Goal: Task Accomplishment & Management: Complete application form

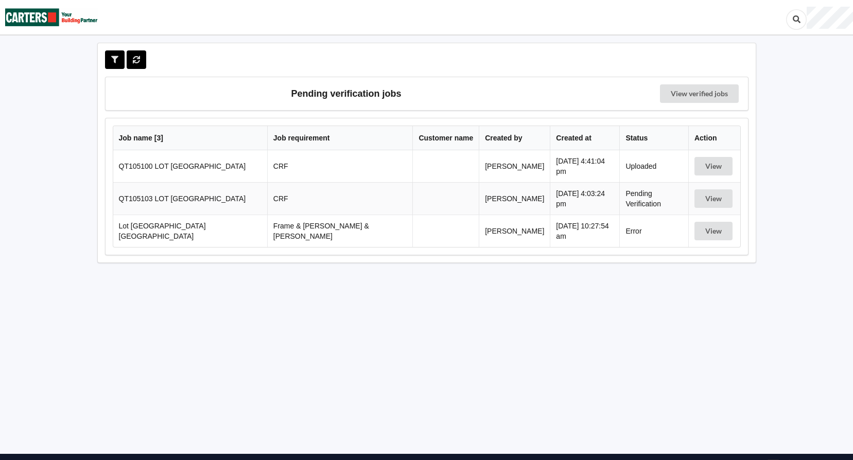
click at [260, 194] on td "QT105103 LOT [GEOGRAPHIC_DATA]" at bounding box center [190, 198] width 154 height 32
click at [709, 195] on button "View" at bounding box center [714, 199] width 38 height 19
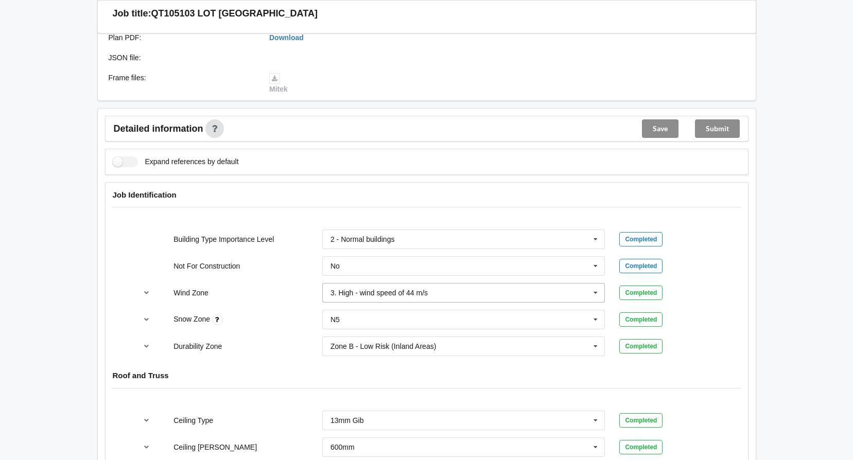
scroll to position [515, 0]
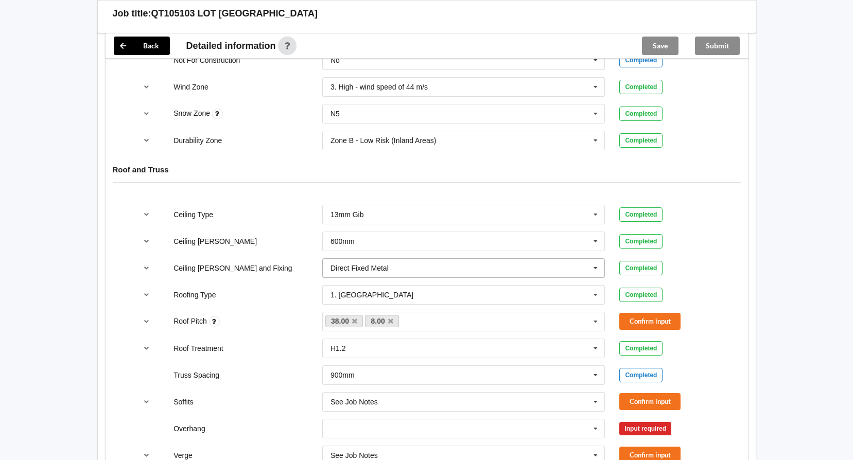
click at [598, 266] on icon at bounding box center [595, 268] width 15 height 19
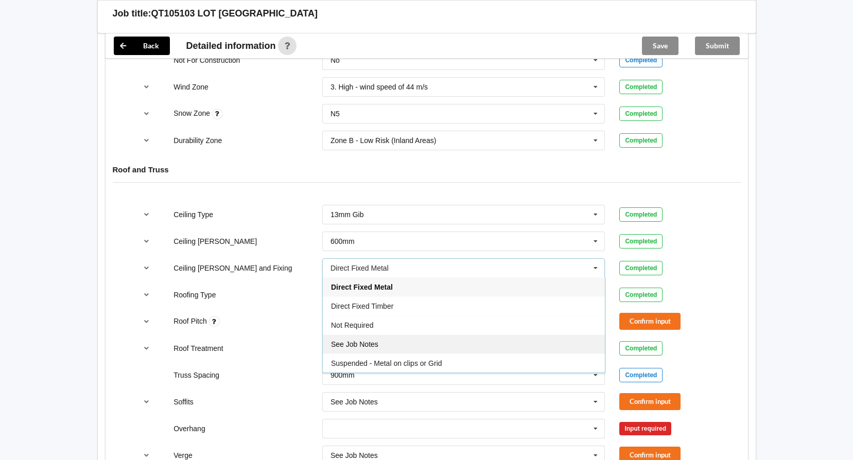
click at [518, 338] on div "See Job Notes" at bounding box center [464, 344] width 282 height 19
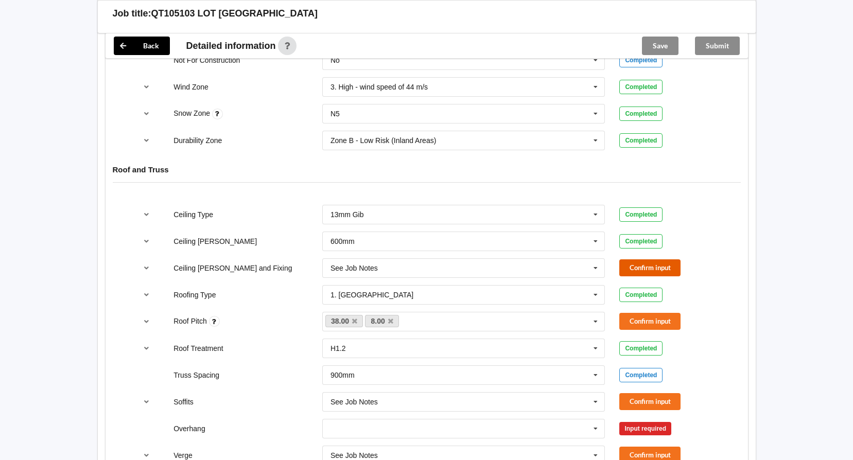
click at [633, 266] on button "Confirm input" at bounding box center [650, 268] width 61 height 17
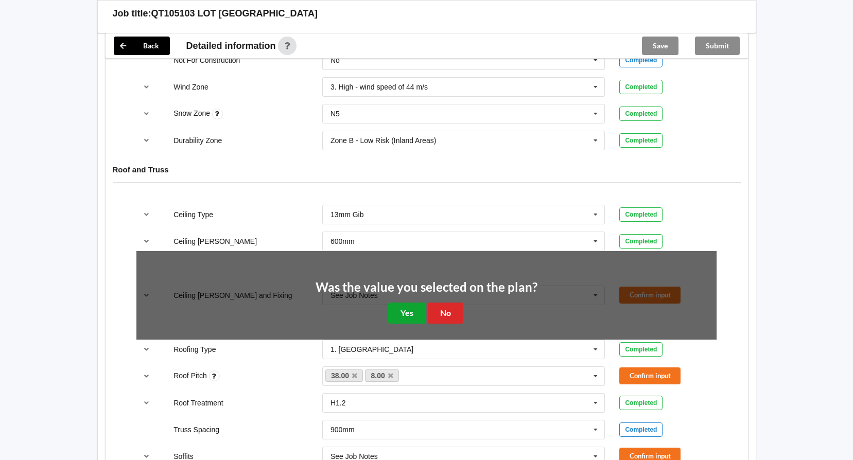
click at [410, 310] on button "Yes" at bounding box center [407, 313] width 38 height 21
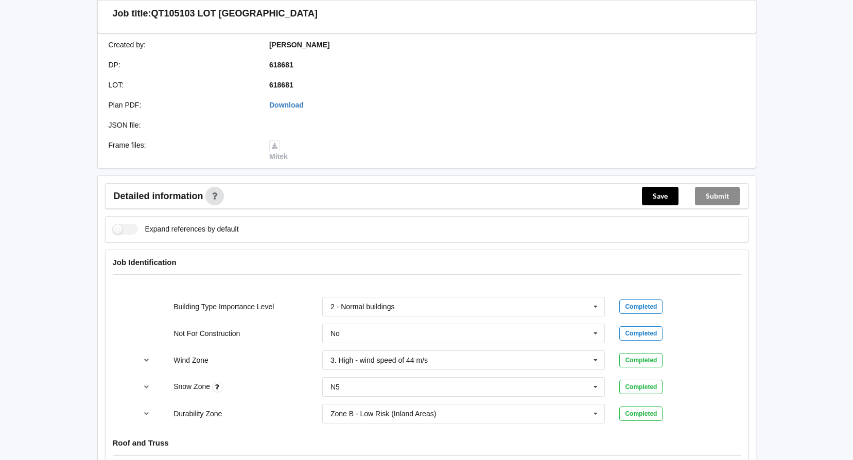
scroll to position [103, 0]
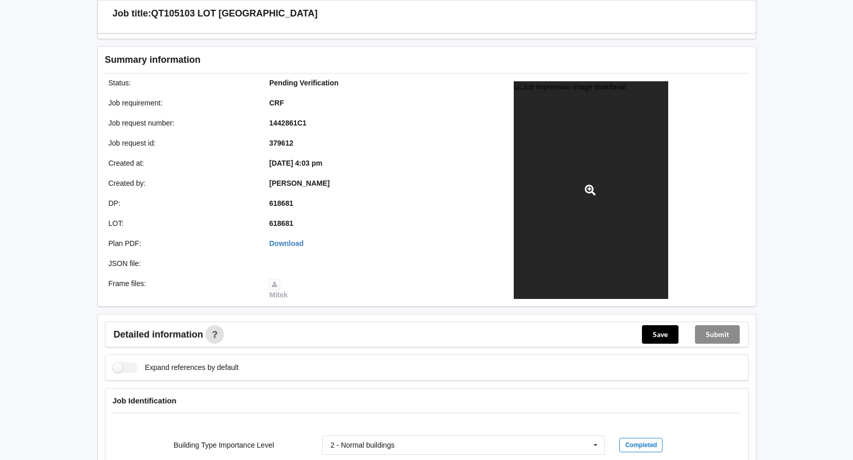
click at [565, 136] on div at bounding box center [591, 190] width 154 height 218
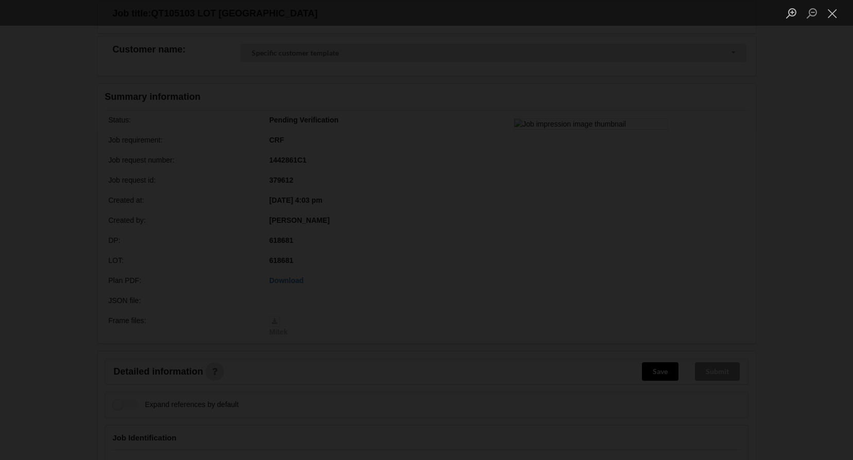
scroll to position [0, 0]
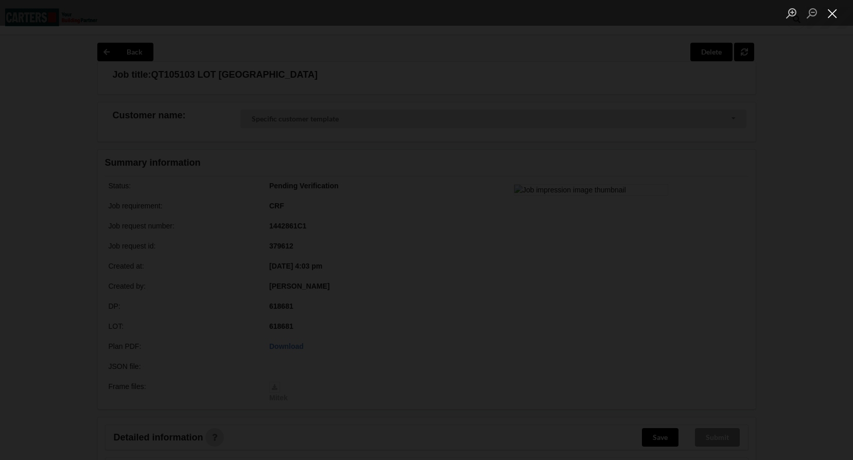
click at [829, 15] on button "Close lightbox" at bounding box center [832, 13] width 21 height 18
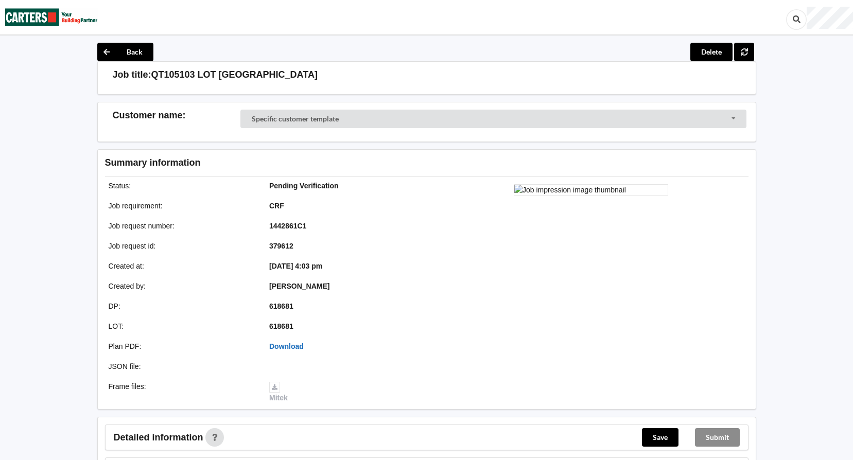
click at [286, 346] on link "Download" at bounding box center [286, 346] width 35 height 8
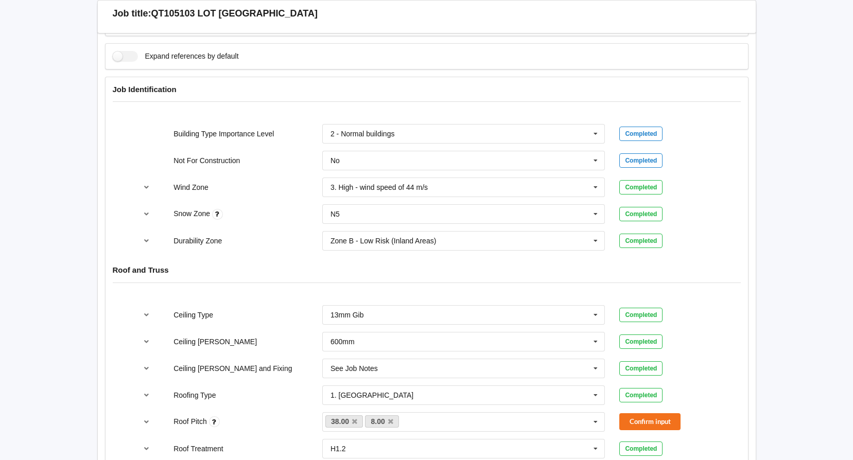
scroll to position [463, 0]
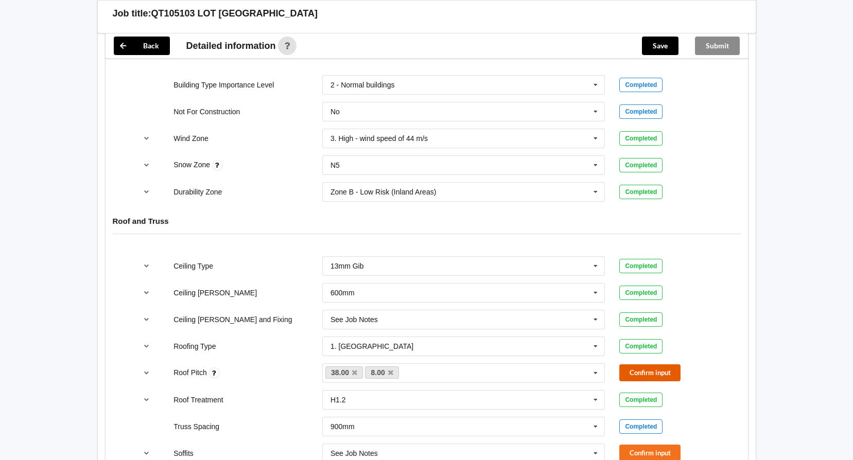
click at [678, 369] on button "Confirm input" at bounding box center [650, 373] width 61 height 17
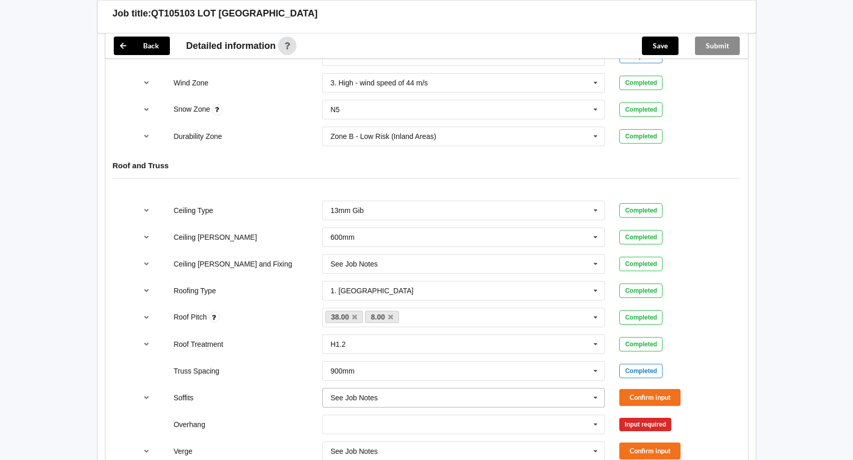
scroll to position [566, 0]
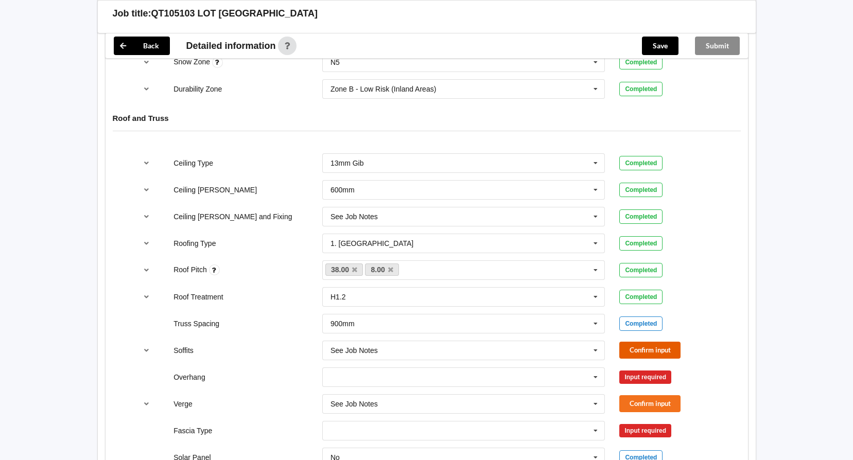
click at [656, 344] on button "Confirm input" at bounding box center [650, 350] width 61 height 17
click at [603, 379] on icon at bounding box center [595, 377] width 15 height 19
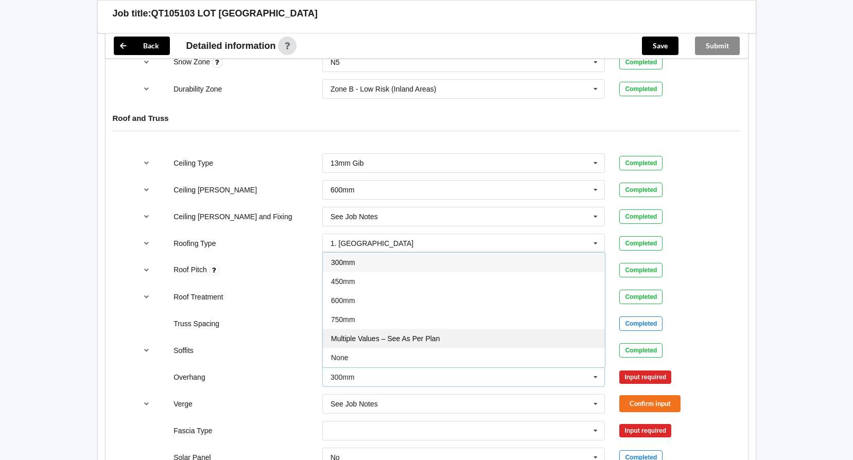
click at [543, 339] on div "Multiple Values – See As Per Plan" at bounding box center [464, 338] width 282 height 19
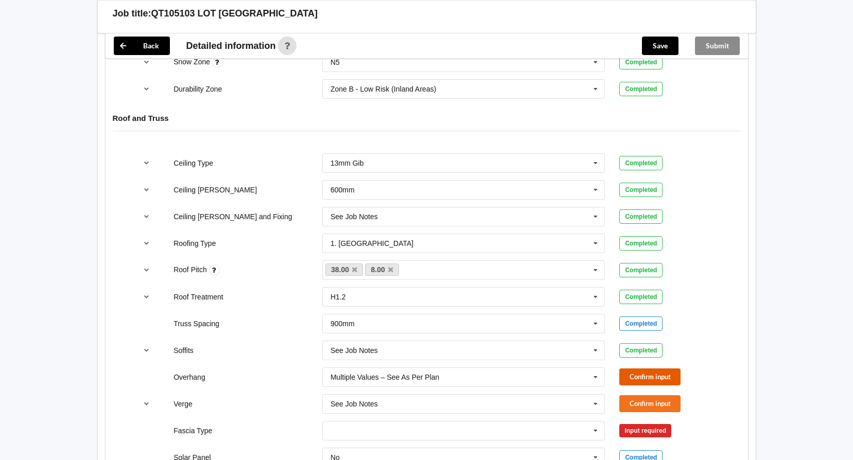
click at [642, 381] on button "Confirm input" at bounding box center [650, 377] width 61 height 17
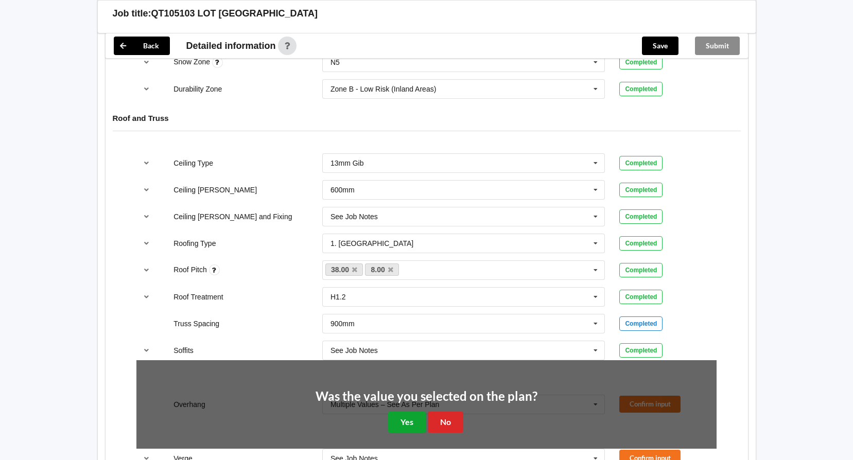
click at [419, 425] on button "Yes" at bounding box center [407, 422] width 38 height 21
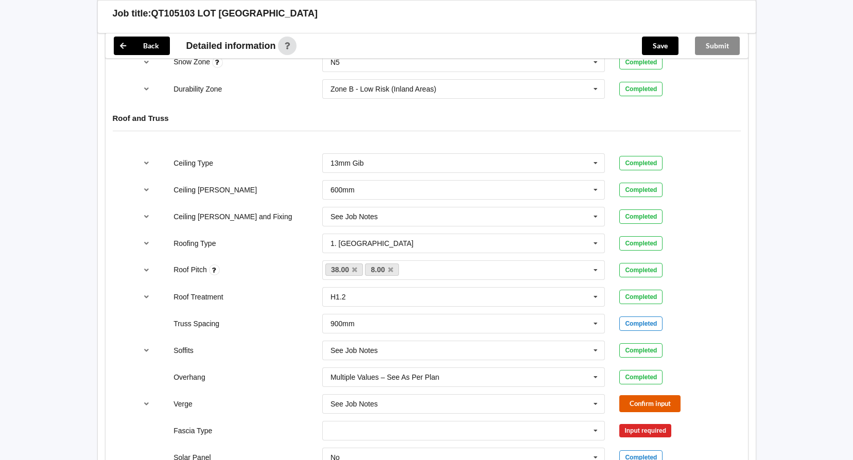
click at [645, 402] on button "Confirm input" at bounding box center [650, 404] width 61 height 17
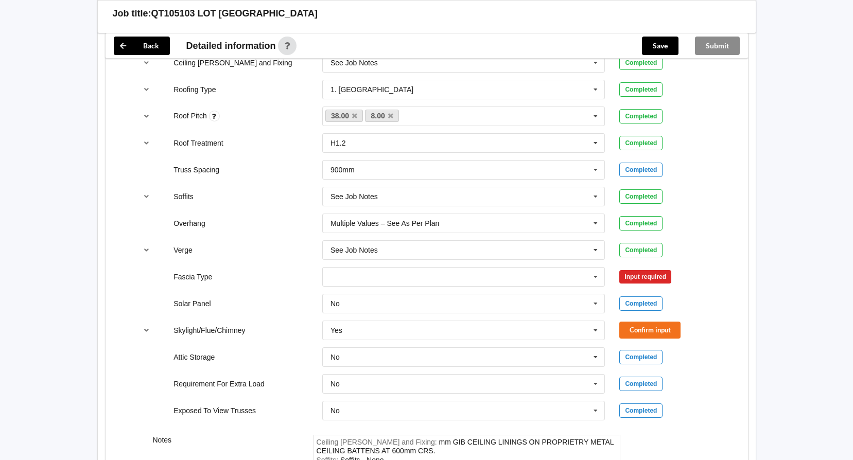
scroll to position [721, 0]
click at [596, 277] on icon at bounding box center [595, 276] width 15 height 19
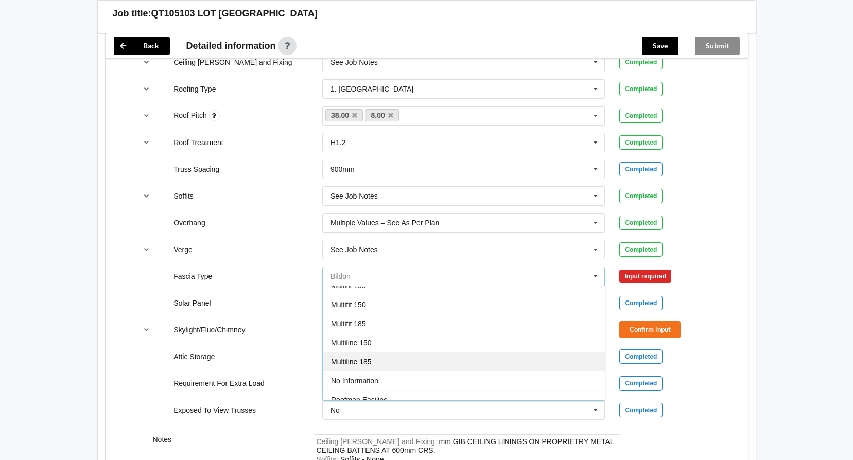
scroll to position [342, 0]
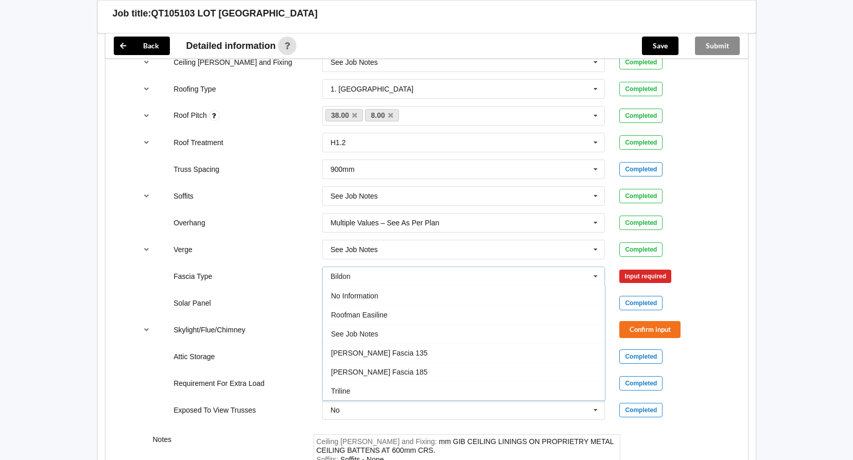
click at [471, 328] on div "See Job Notes" at bounding box center [464, 333] width 282 height 19
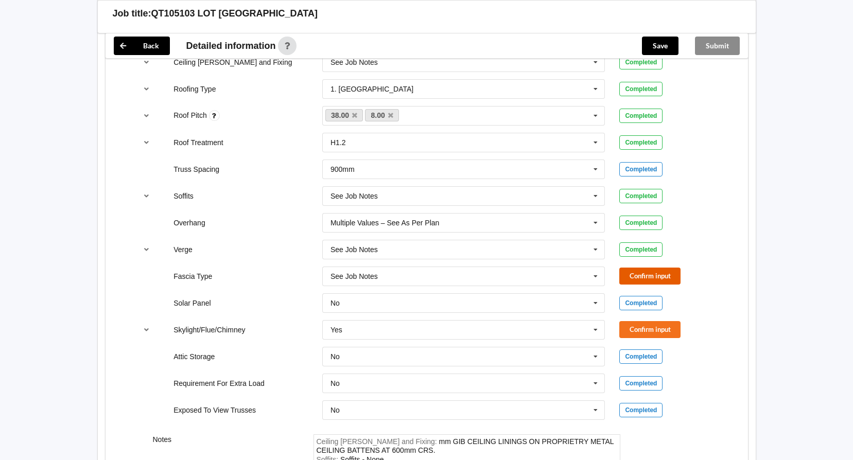
click at [647, 279] on button "Confirm input" at bounding box center [650, 276] width 61 height 17
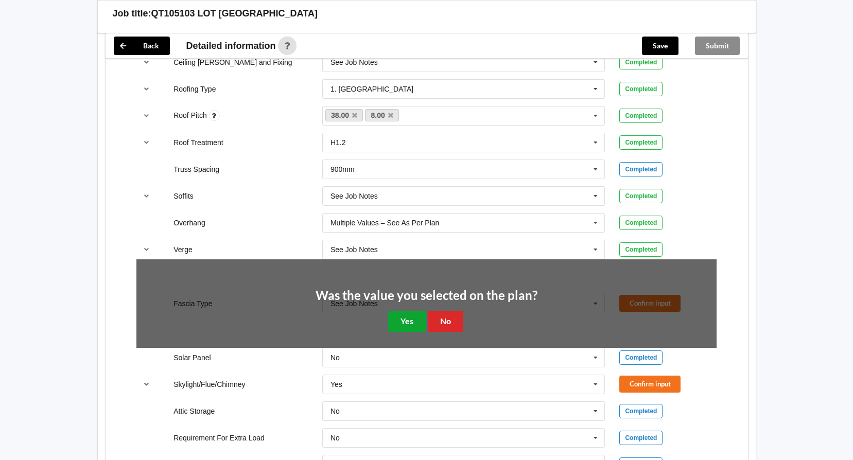
click at [416, 322] on button "Yes" at bounding box center [407, 321] width 38 height 21
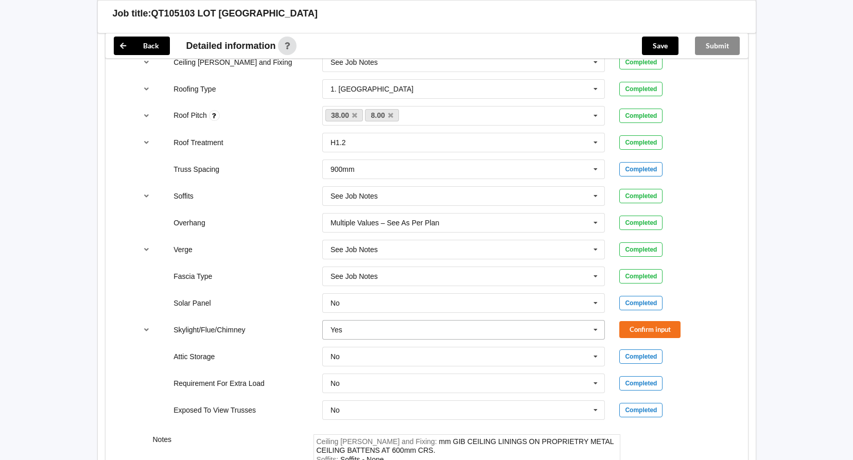
click at [595, 333] on icon at bounding box center [595, 330] width 15 height 19
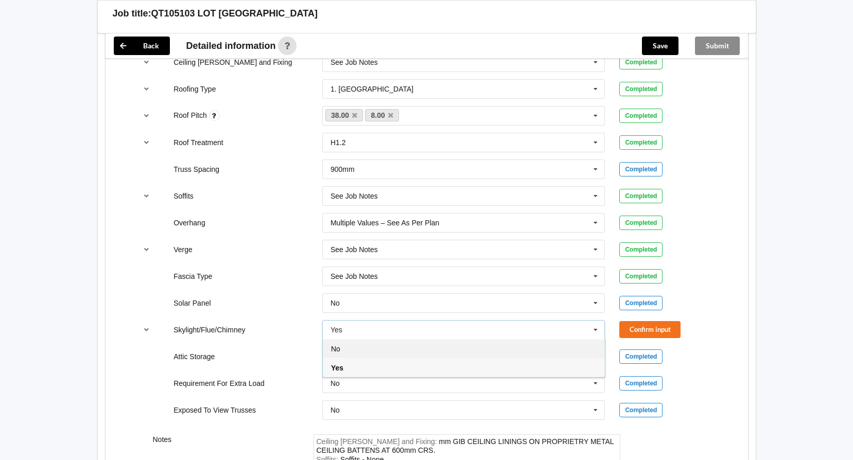
click at [433, 347] on div "No" at bounding box center [464, 348] width 282 height 19
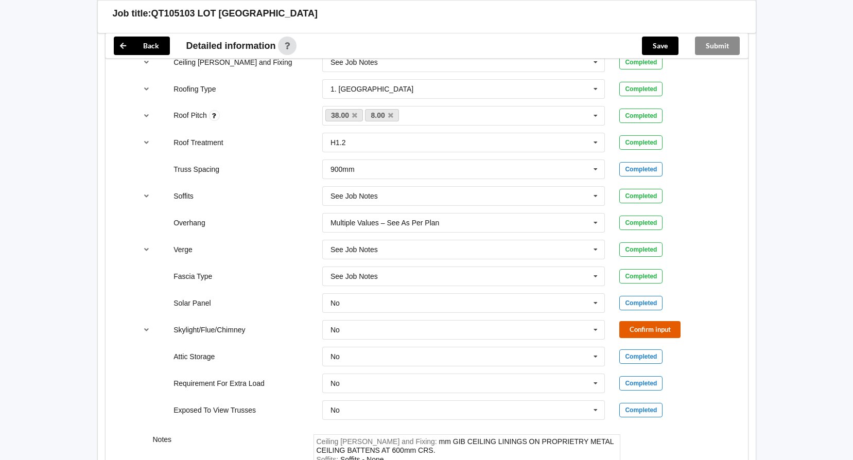
click at [643, 321] on button "Confirm input" at bounding box center [650, 329] width 61 height 17
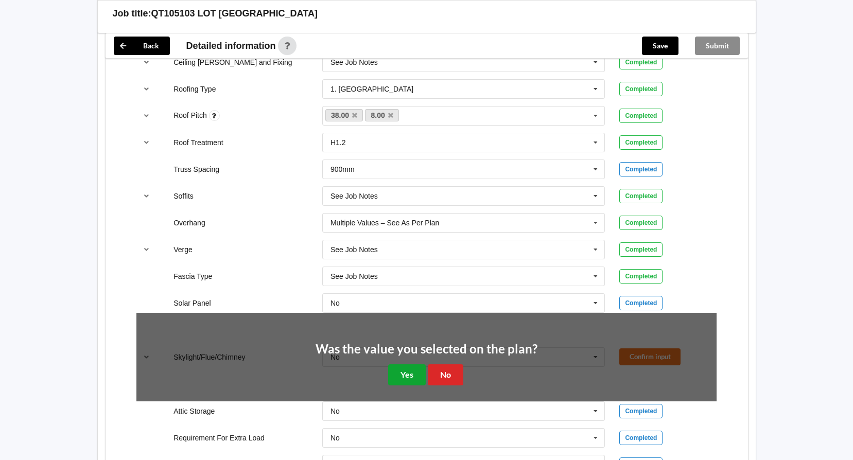
click at [414, 375] on button "Yes" at bounding box center [407, 375] width 38 height 21
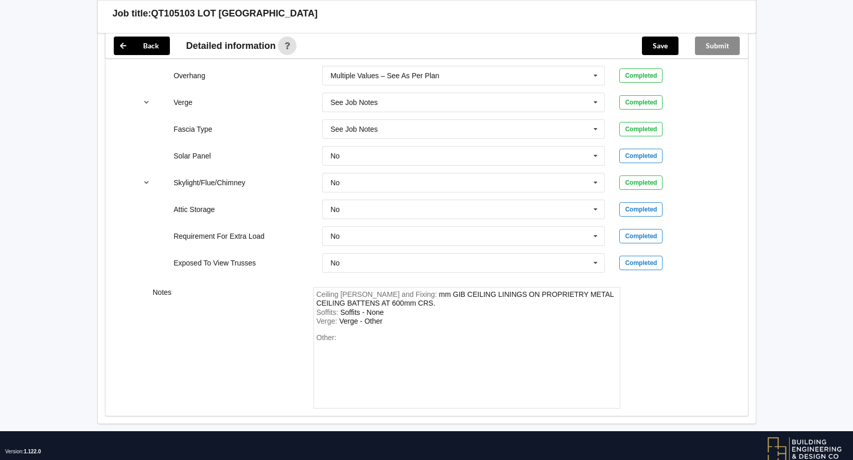
scroll to position [875, 0]
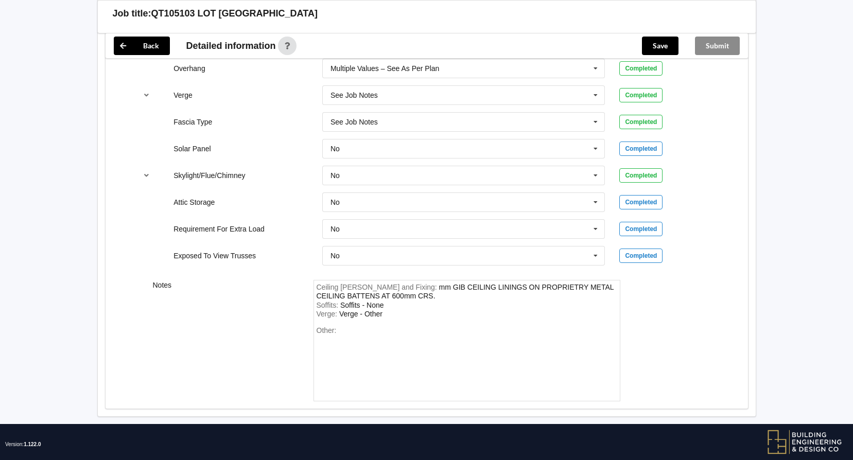
click at [714, 46] on div "Submit" at bounding box center [717, 45] width 61 height 25
click at [664, 50] on button "Save" at bounding box center [660, 46] width 37 height 19
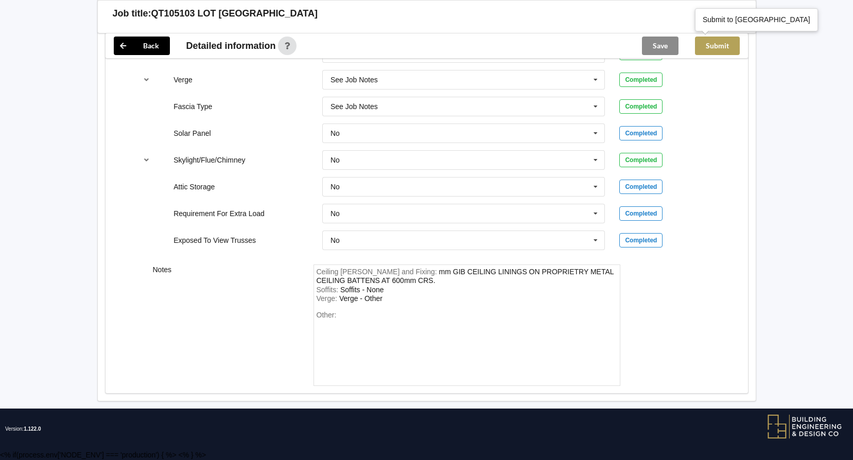
click at [726, 45] on button "Submit" at bounding box center [717, 46] width 45 height 19
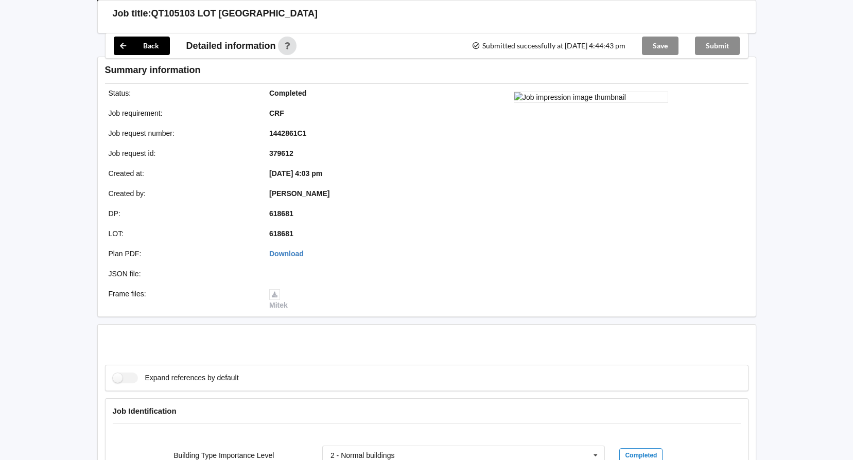
scroll to position [844, 0]
